Goal: Information Seeking & Learning: Understand process/instructions

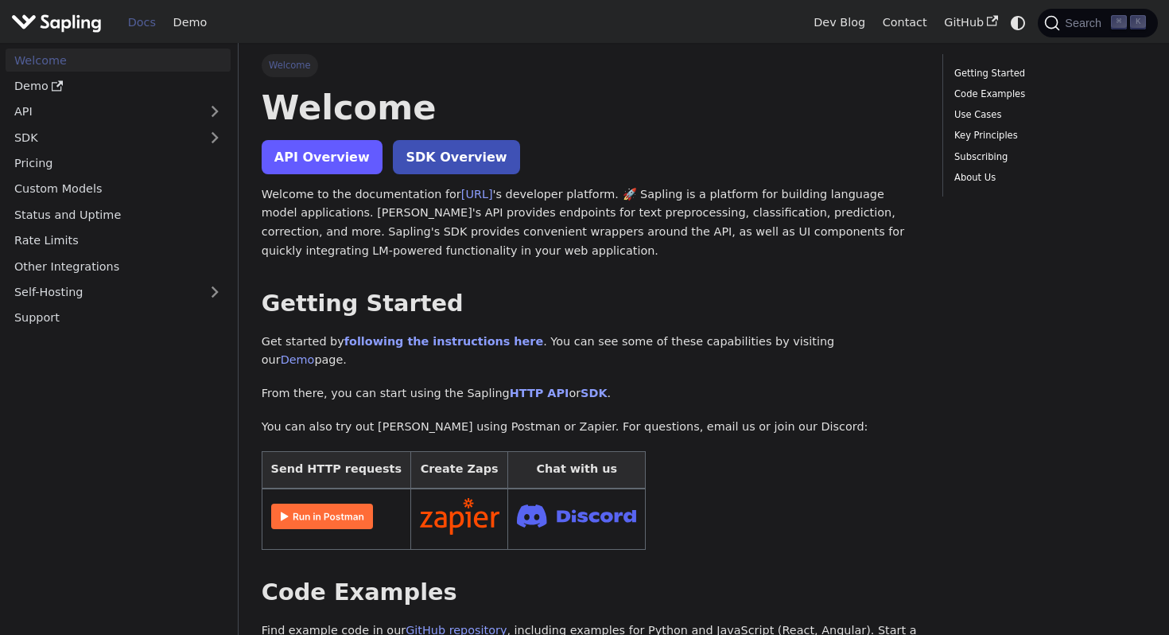
click at [321, 158] on link "API Overview" at bounding box center [322, 157] width 121 height 34
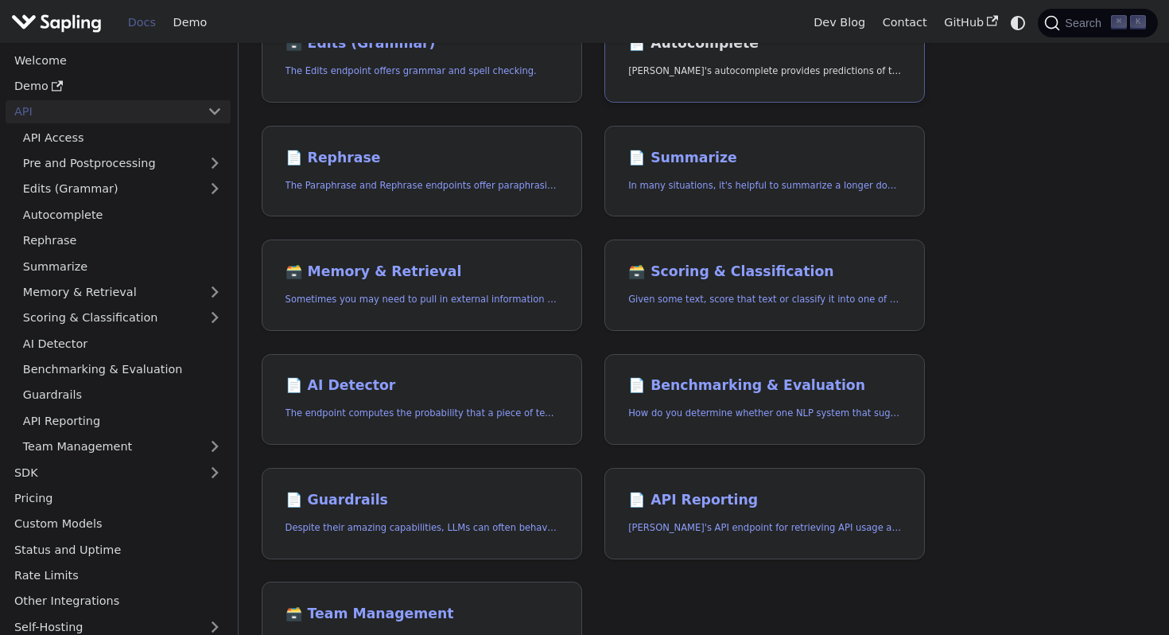
scroll to position [294, 0]
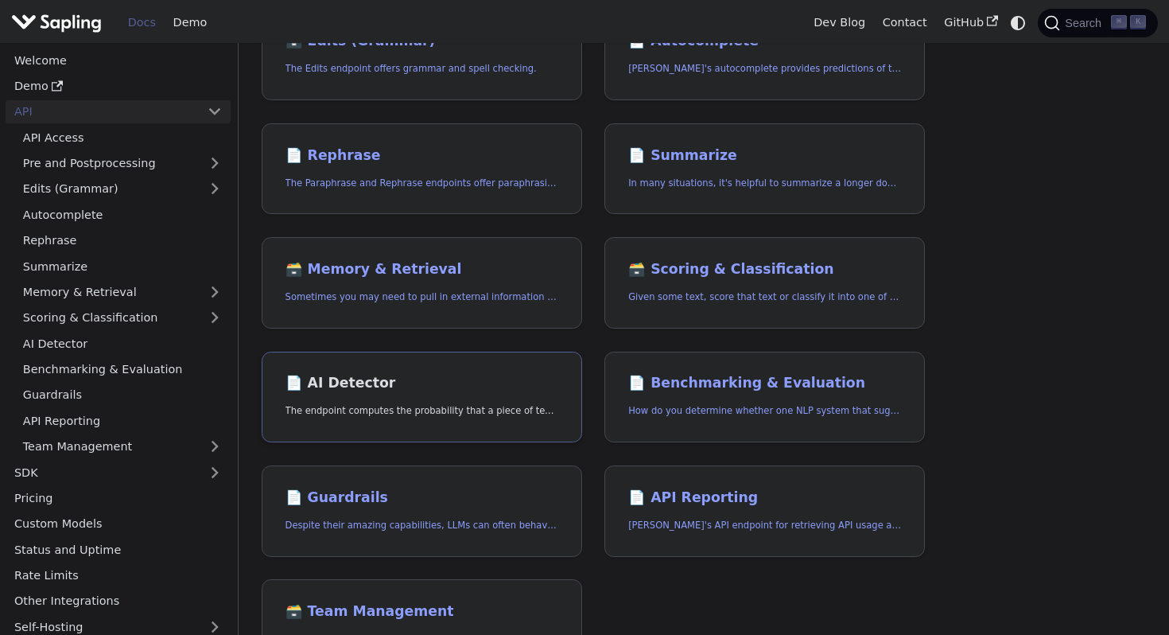
click at [415, 416] on p "The endpoint computes the probability that a piece of text is AI-generated," at bounding box center [422, 410] width 273 height 15
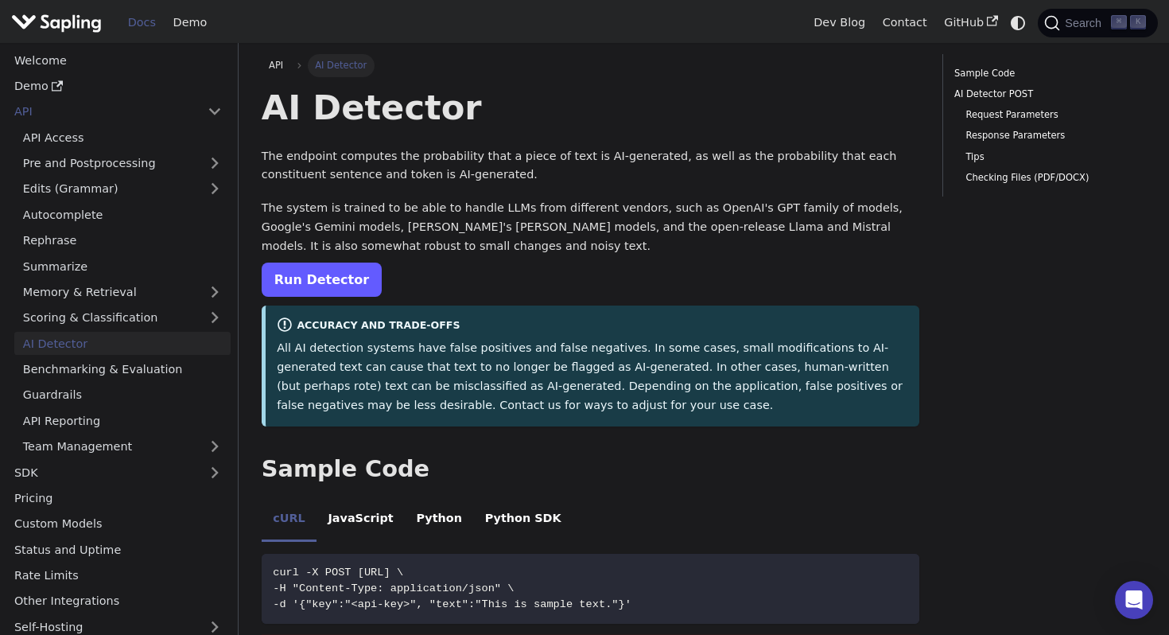
click at [328, 277] on link "Run Detector" at bounding box center [322, 280] width 120 height 34
